Goal: Use online tool/utility: Utilize a website feature to perform a specific function

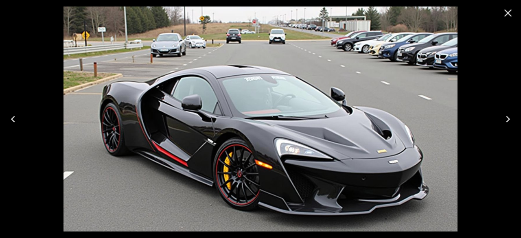
scroll to position [34, 0]
click at [506, 13] on icon "Close" at bounding box center [507, 13] width 13 height 13
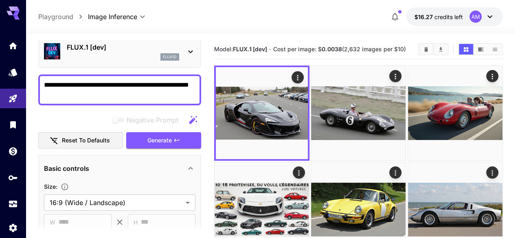
click at [148, 80] on textarea "**********" at bounding box center [119, 90] width 151 height 20
paste textarea "**********"
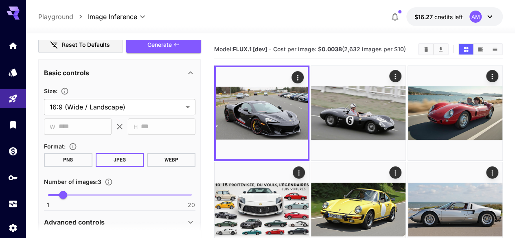
scroll to position [237, 0]
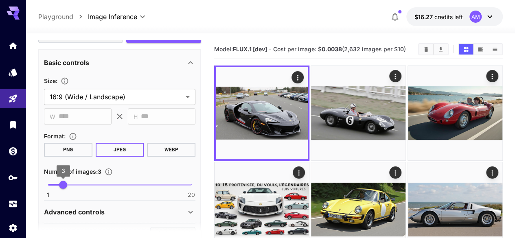
type textarea "**********"
click at [59, 184] on span "3" at bounding box center [63, 185] width 8 height 8
type input "*"
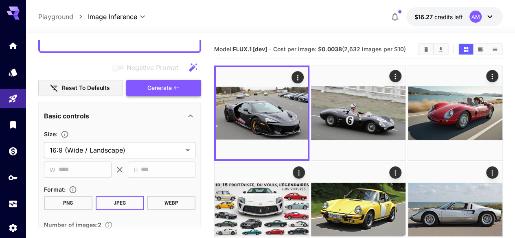
scroll to position [156, 0]
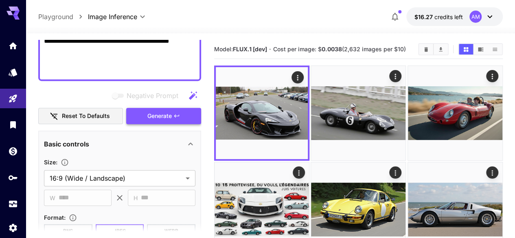
click at [162, 118] on span "Generate" at bounding box center [159, 116] width 24 height 10
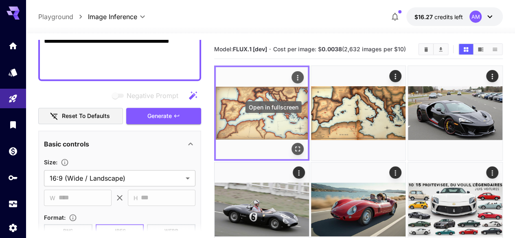
click at [295, 146] on icon "Open in fullscreen" at bounding box center [297, 148] width 5 height 5
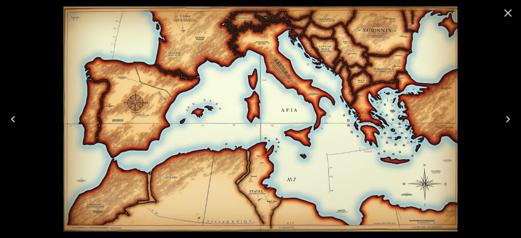
click at [510, 119] on icon "Next" at bounding box center [507, 119] width 13 height 13
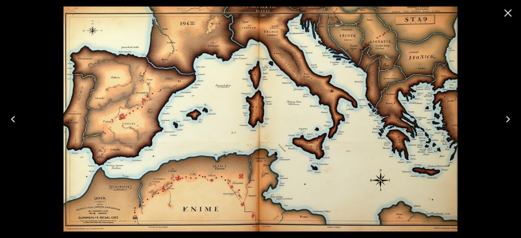
click at [506, 9] on icon "Close" at bounding box center [507, 13] width 13 height 13
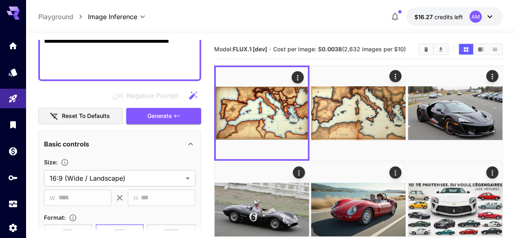
click at [135, 52] on textarea "**********" at bounding box center [119, 16] width 151 height 117
paste textarea "**********"
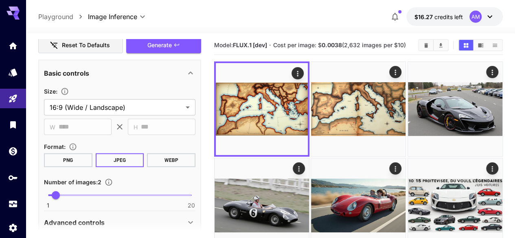
scroll to position [984, 0]
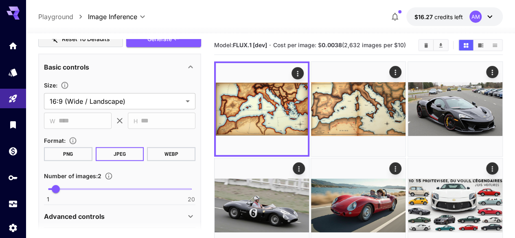
click at [188, 42] on button "Generate" at bounding box center [163, 39] width 75 height 17
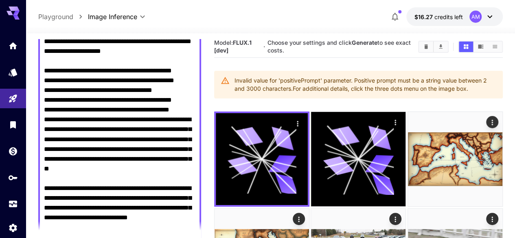
scroll to position [658, 0]
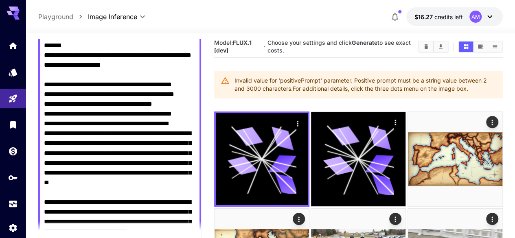
drag, startPoint x: 425, startPoint y: 81, endPoint x: 480, endPoint y: 90, distance: 55.0
click at [480, 90] on div "Invalid value for 'positivePrompt' parameter. Positive prompt must be a string …" at bounding box center [365, 84] width 262 height 23
copy div "string value between 2 and 3000 characters. For additional details, click the t…"
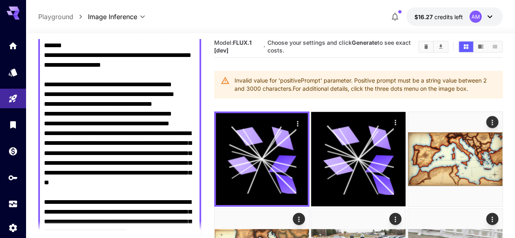
paste textarea "**********"
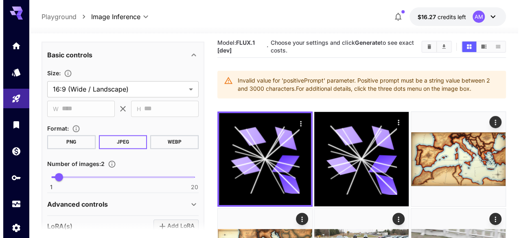
scroll to position [515, 0]
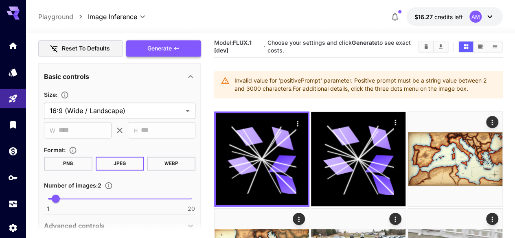
type textarea "**********"
click at [175, 52] on button "Generate" at bounding box center [163, 48] width 75 height 17
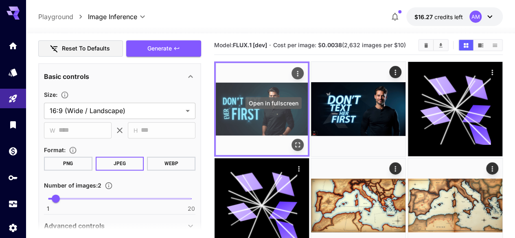
click at [295, 142] on icon "Open in fullscreen" at bounding box center [297, 144] width 5 height 5
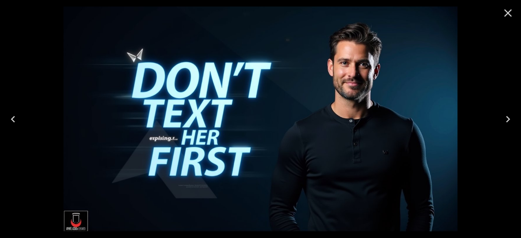
scroll to position [515, 0]
click at [510, 9] on icon "Close" at bounding box center [507, 13] width 13 height 13
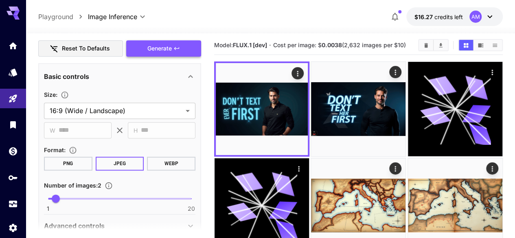
click at [166, 45] on span "Generate" at bounding box center [159, 49] width 24 height 10
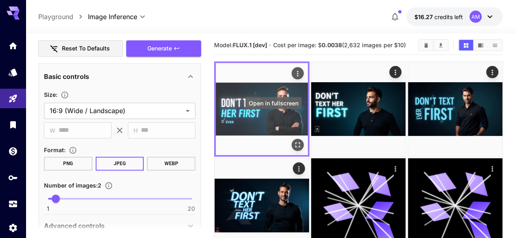
click at [293, 141] on icon "Open in fullscreen" at bounding box center [297, 145] width 8 height 8
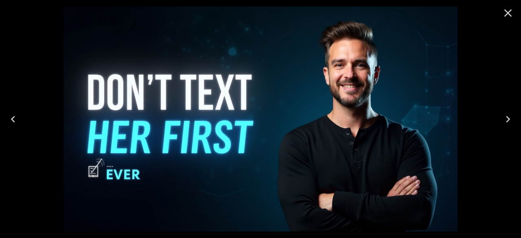
click at [508, 118] on icon "Next" at bounding box center [508, 119] width 4 height 7
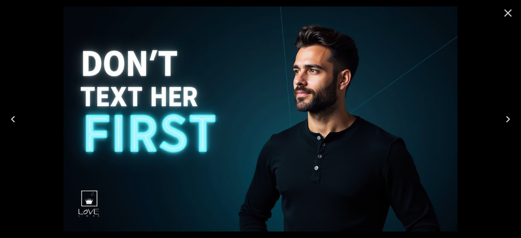
click at [508, 11] on icon "Close" at bounding box center [507, 13] width 13 height 13
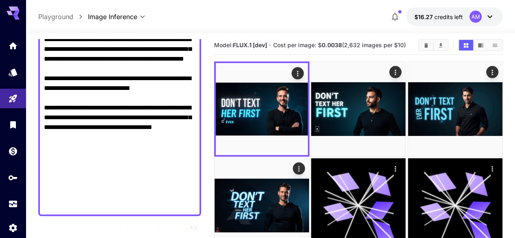
scroll to position [312, 0]
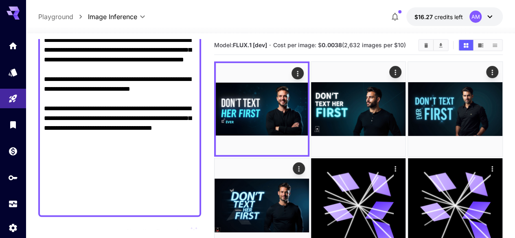
drag, startPoint x: 190, startPoint y: 157, endPoint x: 34, endPoint y: 144, distance: 156.0
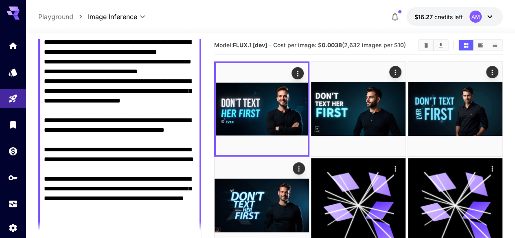
scroll to position [172, 0]
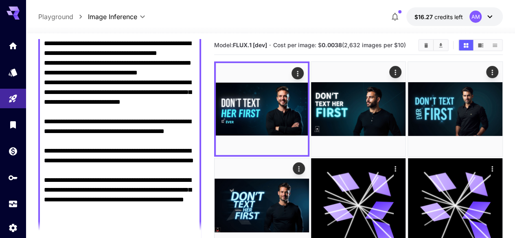
drag, startPoint x: 43, startPoint y: 110, endPoint x: 110, endPoint y: 149, distance: 77.6
click at [110, 147] on div at bounding box center [119, 141] width 163 height 412
drag, startPoint x: 82, startPoint y: 113, endPoint x: 39, endPoint y: 107, distance: 43.9
click at [39, 107] on div at bounding box center [119, 141] width 163 height 412
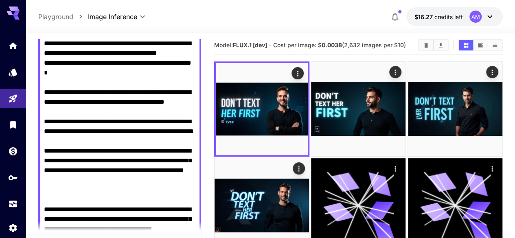
click at [72, 115] on textarea "Negative Prompt" at bounding box center [119, 126] width 151 height 371
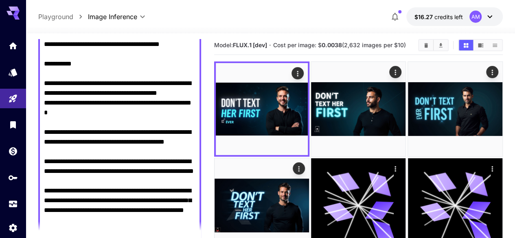
scroll to position [131, 0]
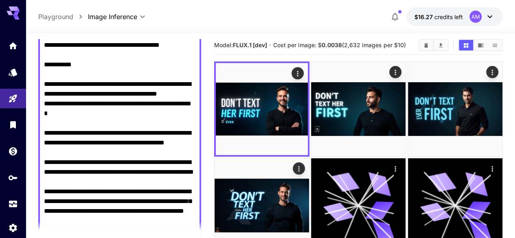
drag, startPoint x: 72, startPoint y: 145, endPoint x: 35, endPoint y: 137, distance: 38.7
click at [95, 140] on textarea "Negative Prompt" at bounding box center [119, 162] width 151 height 361
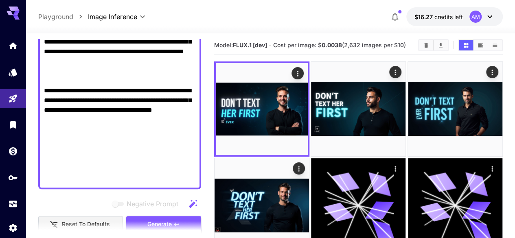
scroll to position [294, 0]
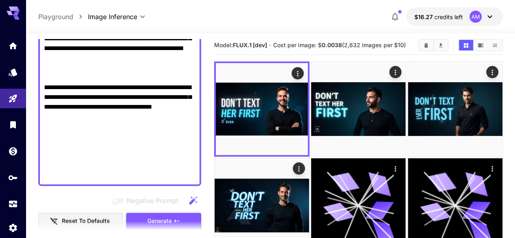
click at [172, 218] on button "Generate" at bounding box center [163, 221] width 75 height 17
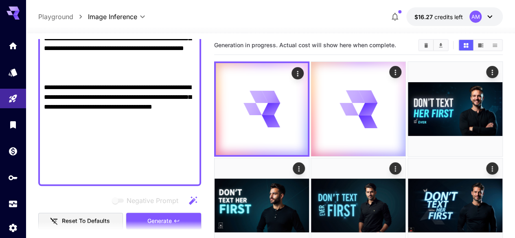
click at [116, 127] on textarea "Negative Prompt" at bounding box center [119, -1] width 151 height 361
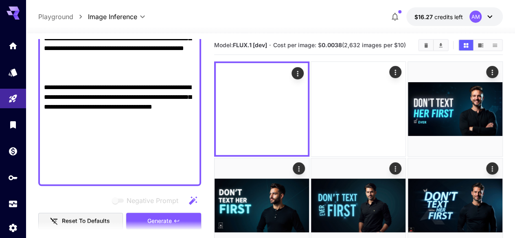
click at [116, 127] on textarea "Negative Prompt" at bounding box center [119, -1] width 151 height 361
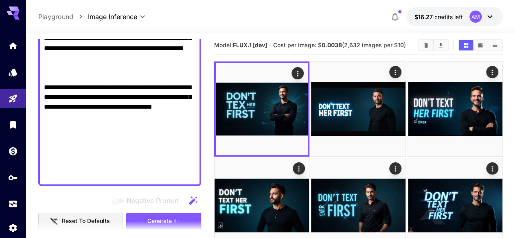
click at [116, 127] on textarea "Negative Prompt" at bounding box center [119, -1] width 151 height 361
click at [129, 87] on textarea "Negative Prompt" at bounding box center [119, -1] width 151 height 361
paste textarea "**********"
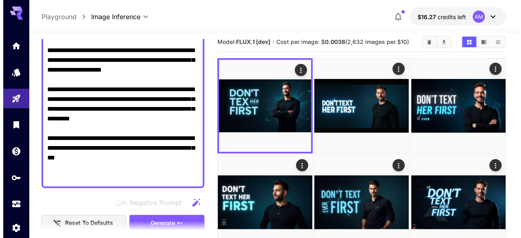
scroll to position [391, 0]
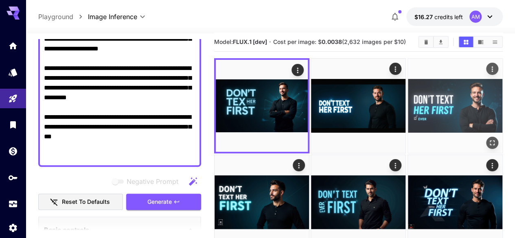
type textarea "**********"
click at [170, 204] on span "Generate" at bounding box center [159, 202] width 24 height 10
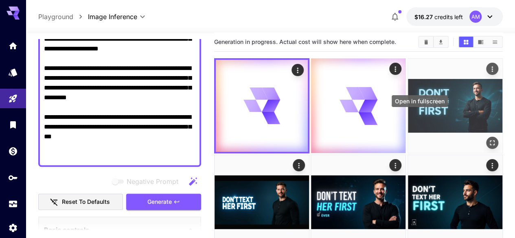
click at [488, 139] on icon "Open in fullscreen" at bounding box center [492, 143] width 8 height 8
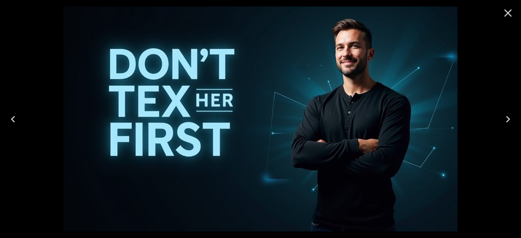
click at [510, 120] on icon "Next" at bounding box center [507, 119] width 13 height 13
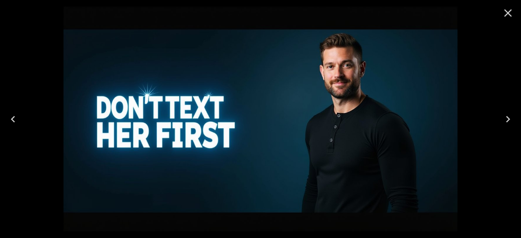
scroll to position [391, 0]
click at [506, 13] on icon "Close" at bounding box center [507, 13] width 13 height 13
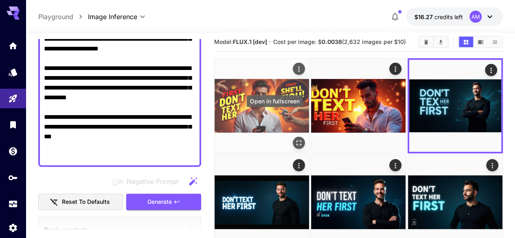
click at [294, 139] on icon "Open in fullscreen" at bounding box center [298, 143] width 8 height 8
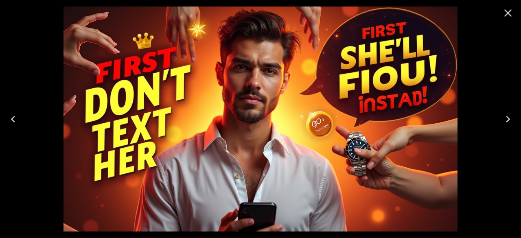
click at [510, 116] on icon "Next" at bounding box center [507, 119] width 13 height 13
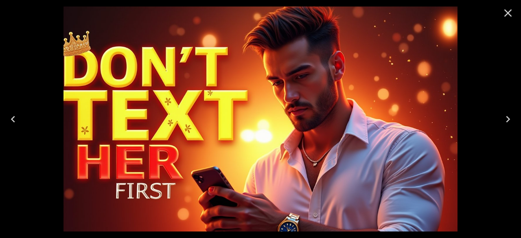
click at [506, 13] on icon "Close" at bounding box center [507, 13] width 13 height 13
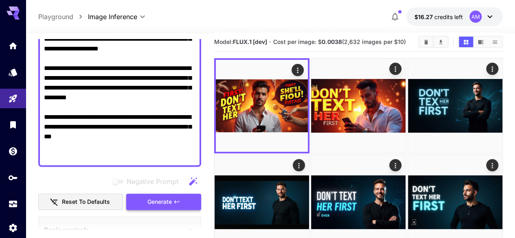
click at [160, 203] on span "Generate" at bounding box center [159, 202] width 24 height 10
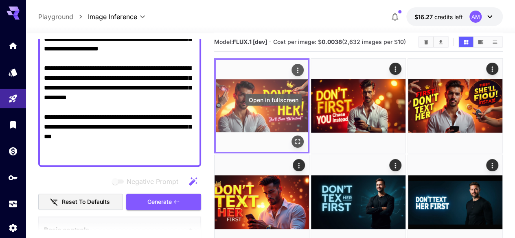
click at [293, 137] on icon "Open in fullscreen" at bounding box center [297, 141] width 8 height 8
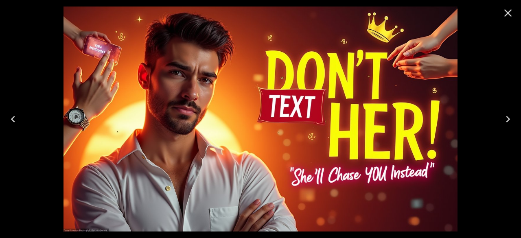
click at [503, 117] on icon "Next" at bounding box center [507, 119] width 13 height 13
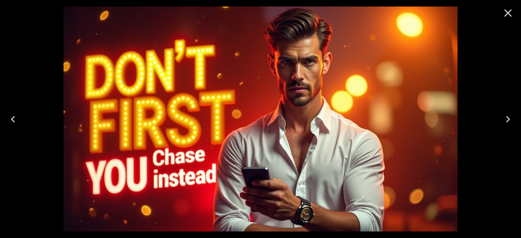
click at [505, 10] on icon "Close" at bounding box center [508, 13] width 8 height 8
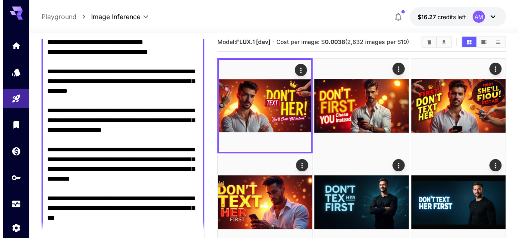
scroll to position [432, 0]
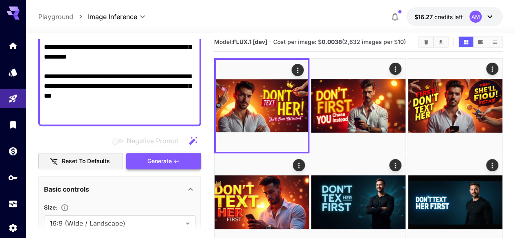
click at [158, 161] on span "Generate" at bounding box center [159, 161] width 24 height 10
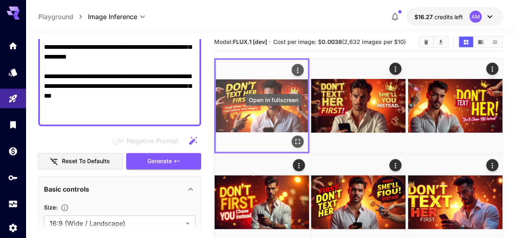
click at [293, 137] on icon "Open in fullscreen" at bounding box center [297, 141] width 8 height 8
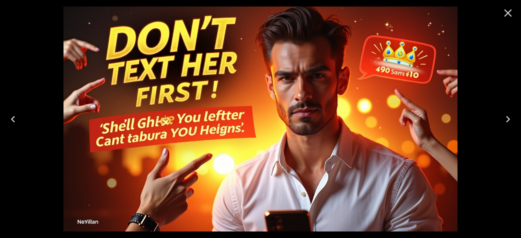
click at [506, 121] on icon "Next" at bounding box center [508, 119] width 4 height 7
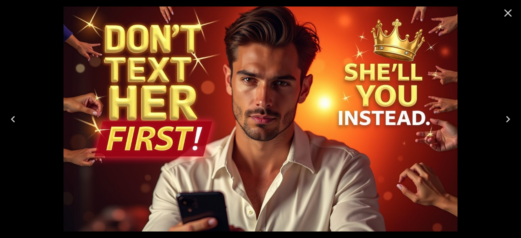
click at [509, 119] on icon "Next" at bounding box center [508, 119] width 4 height 7
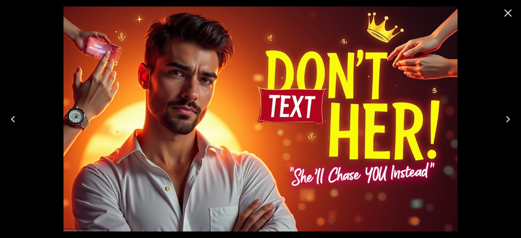
click at [509, 119] on icon "Next" at bounding box center [508, 119] width 4 height 7
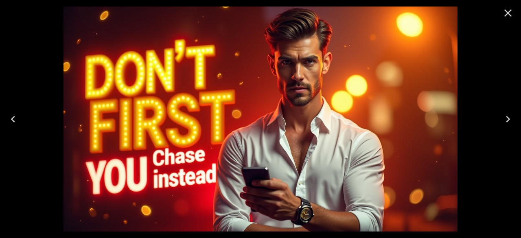
click at [509, 119] on icon "Next" at bounding box center [508, 119] width 4 height 7
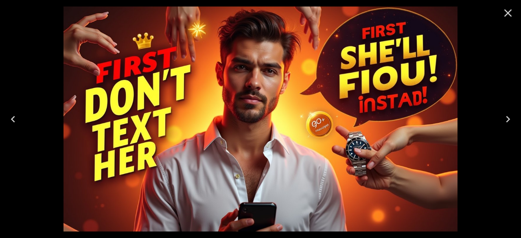
click at [509, 119] on icon "Next" at bounding box center [508, 119] width 4 height 7
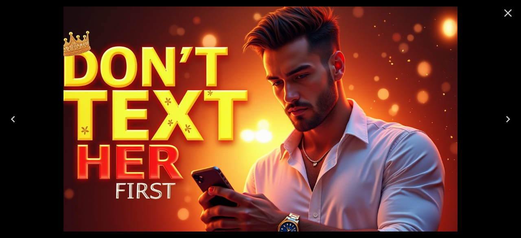
drag, startPoint x: 290, startPoint y: 56, endPoint x: 495, endPoint y: 93, distance: 207.5
click at [495, 93] on div at bounding box center [260, 119] width 521 height 238
click at [510, 18] on icon "Close" at bounding box center [507, 13] width 13 height 13
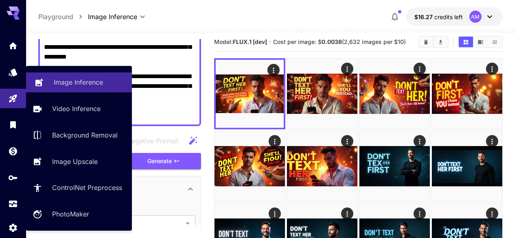
click at [67, 82] on p "Image Inference" at bounding box center [78, 82] width 49 height 10
click at [87, 84] on p "Image Inference" at bounding box center [78, 82] width 49 height 10
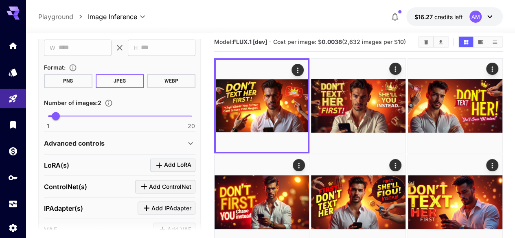
scroll to position [635, 0]
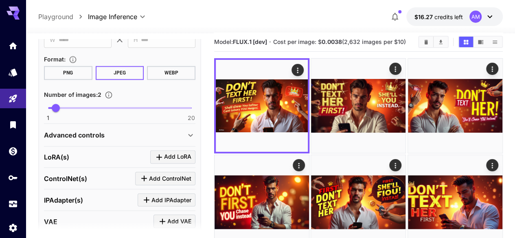
click at [188, 133] on icon at bounding box center [190, 135] width 10 height 10
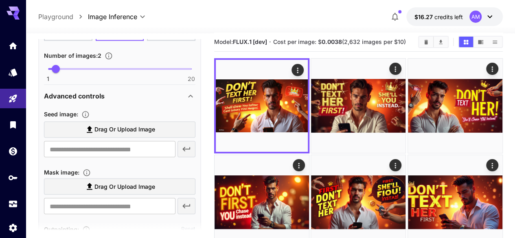
scroll to position [676, 0]
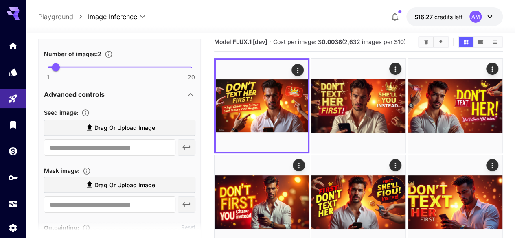
click at [145, 133] on label "Drag or upload image" at bounding box center [119, 128] width 151 height 17
click at [0, 0] on input "Drag or upload image" at bounding box center [0, 0] width 0 height 0
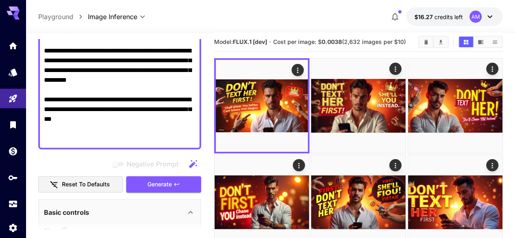
scroll to position [391, 0]
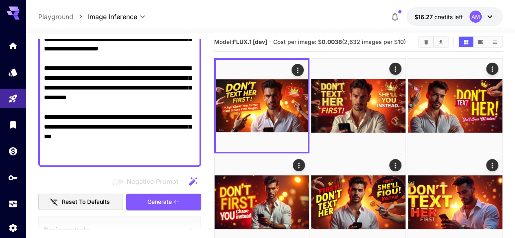
type input "**********"
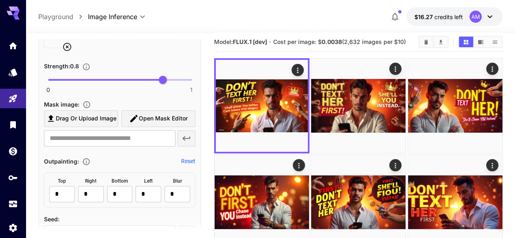
scroll to position [0, 0]
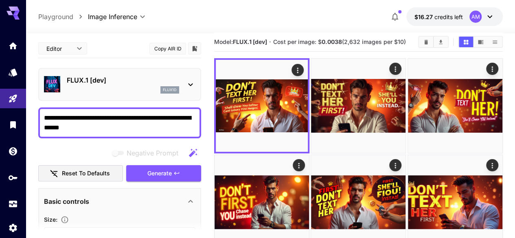
type textarea "**********"
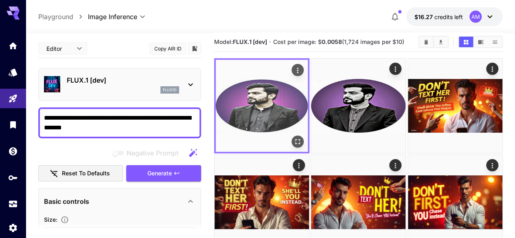
type textarea "**********"
click at [291, 135] on button "Open in fullscreen" at bounding box center [297, 141] width 12 height 12
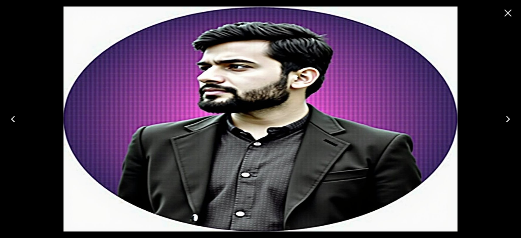
click at [508, 9] on icon "Close" at bounding box center [507, 13] width 13 height 13
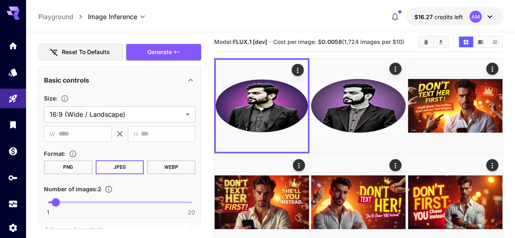
scroll to position [122, 0]
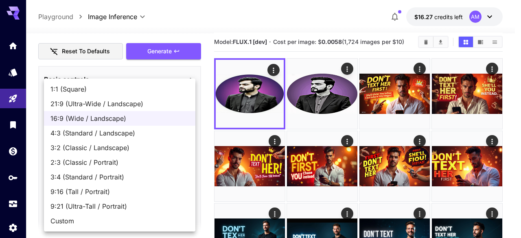
click at [85, 87] on span "1:1 (Square)" at bounding box center [119, 89] width 138 height 10
type input "**********"
type input "****"
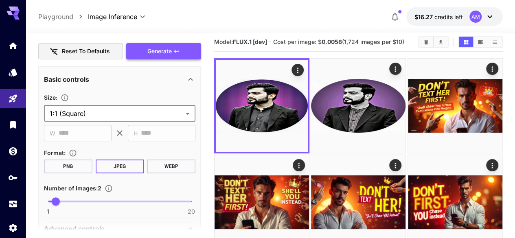
click at [170, 50] on span "Generate" at bounding box center [159, 51] width 24 height 10
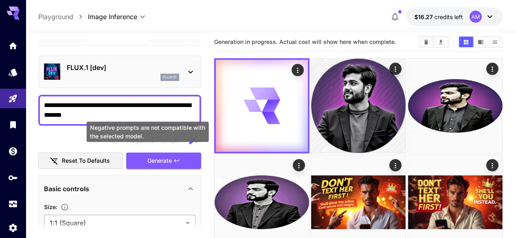
scroll to position [0, 0]
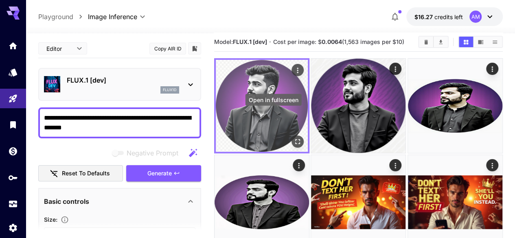
click at [295, 139] on icon "Open in fullscreen" at bounding box center [297, 141] width 5 height 5
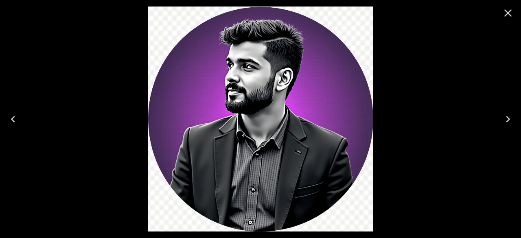
click at [505, 117] on icon "Next" at bounding box center [507, 119] width 13 height 13
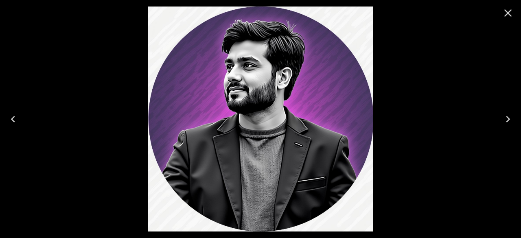
click at [508, 12] on icon "Close" at bounding box center [508, 13] width 8 height 8
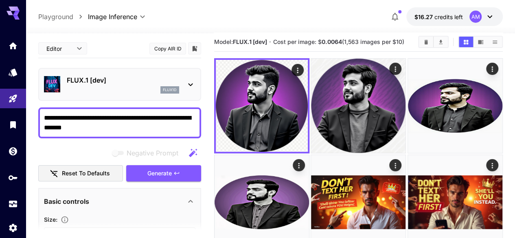
click at [118, 117] on textarea "**********" at bounding box center [119, 123] width 151 height 20
paste textarea "**********"
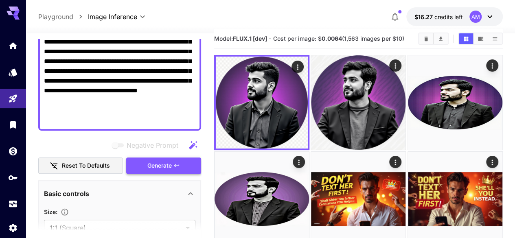
scroll to position [178, 0]
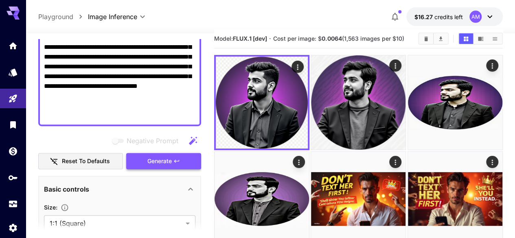
type textarea "**********"
click at [175, 161] on icon "button" at bounding box center [176, 160] width 5 height 3
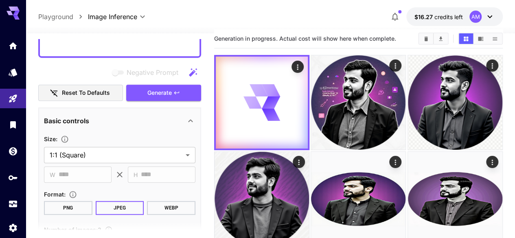
scroll to position [260, 0]
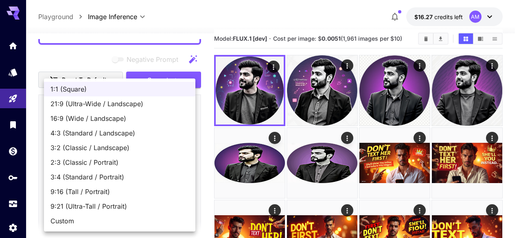
click at [206, 127] on div at bounding box center [260, 119] width 521 height 238
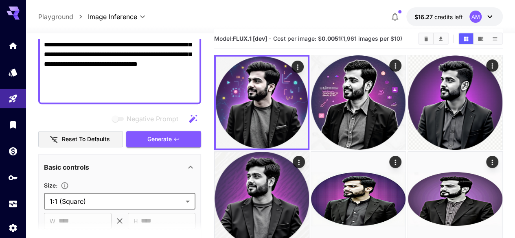
scroll to position [219, 0]
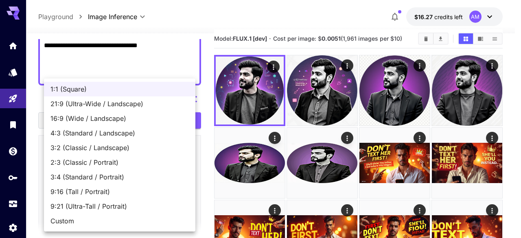
click at [92, 118] on span "16:9 (Wide / Landscape)" at bounding box center [119, 118] width 138 height 10
type input "**********"
type input "****"
type input "***"
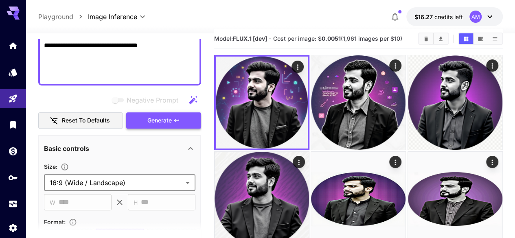
click at [161, 121] on span "Generate" at bounding box center [159, 121] width 24 height 10
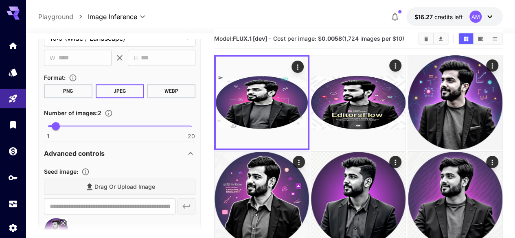
scroll to position [422, 0]
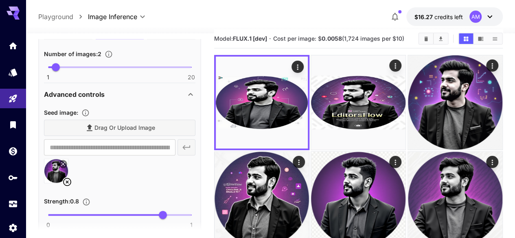
click at [66, 182] on icon at bounding box center [67, 182] width 8 height 8
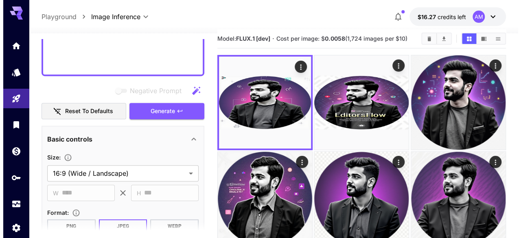
scroll to position [219, 0]
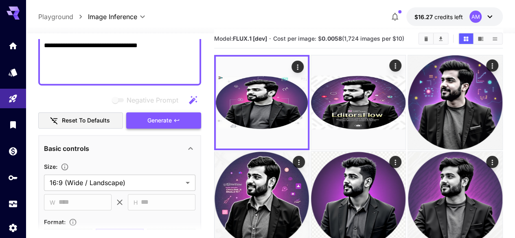
click at [160, 120] on span "Generate" at bounding box center [159, 121] width 24 height 10
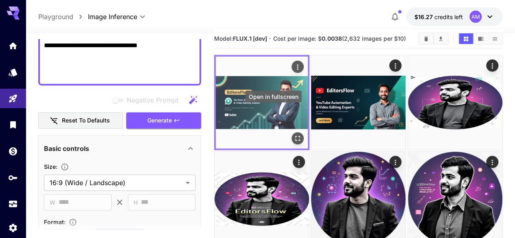
click at [293, 134] on icon "Open in fullscreen" at bounding box center [297, 138] width 8 height 8
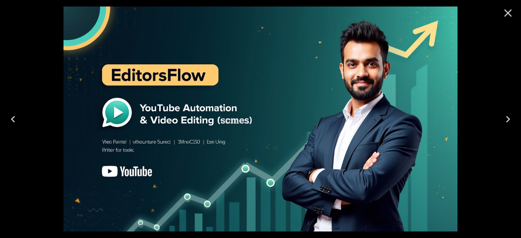
click at [508, 120] on icon "Next" at bounding box center [508, 119] width 4 height 7
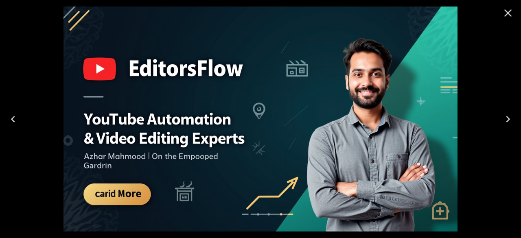
click at [18, 124] on icon "Previous" at bounding box center [13, 119] width 13 height 13
